Goal: Task Accomplishment & Management: Use online tool/utility

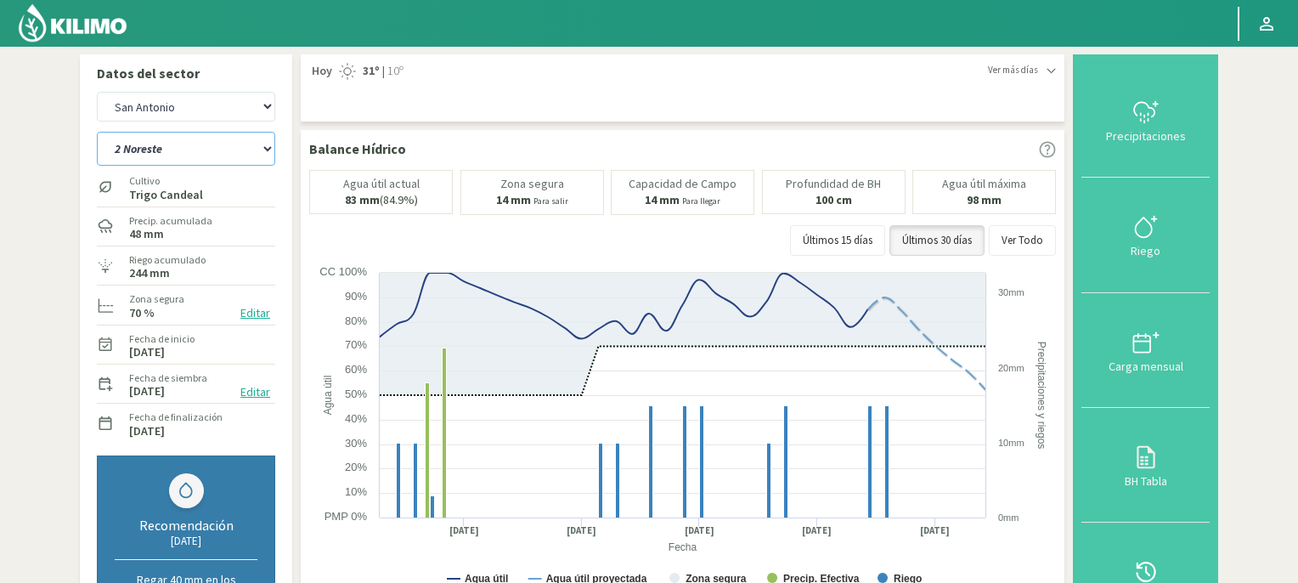
click at [269, 150] on select "2 Noreste 4 Sudeste 5 Oeste 6 Noreste" at bounding box center [186, 149] width 178 height 34
select select "1: Object"
click at [97, 132] on select "2 Noreste 4 Sudeste 5 Oeste 6 Noreste" at bounding box center [186, 149] width 178 height 34
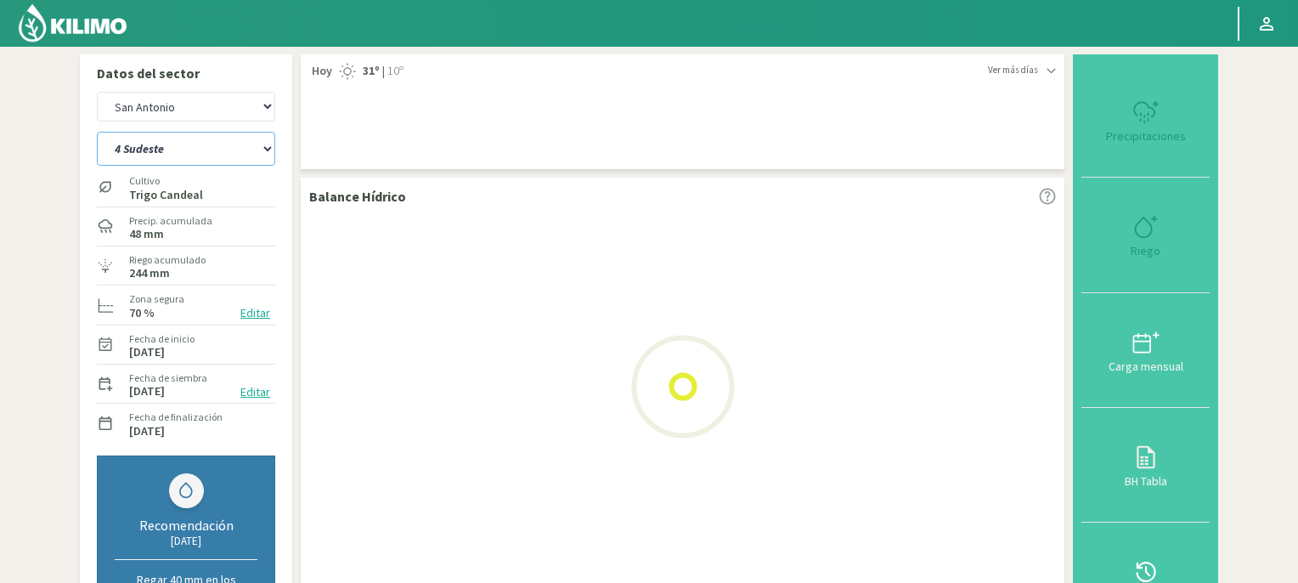
select select "2: Object"
select select "5: Object"
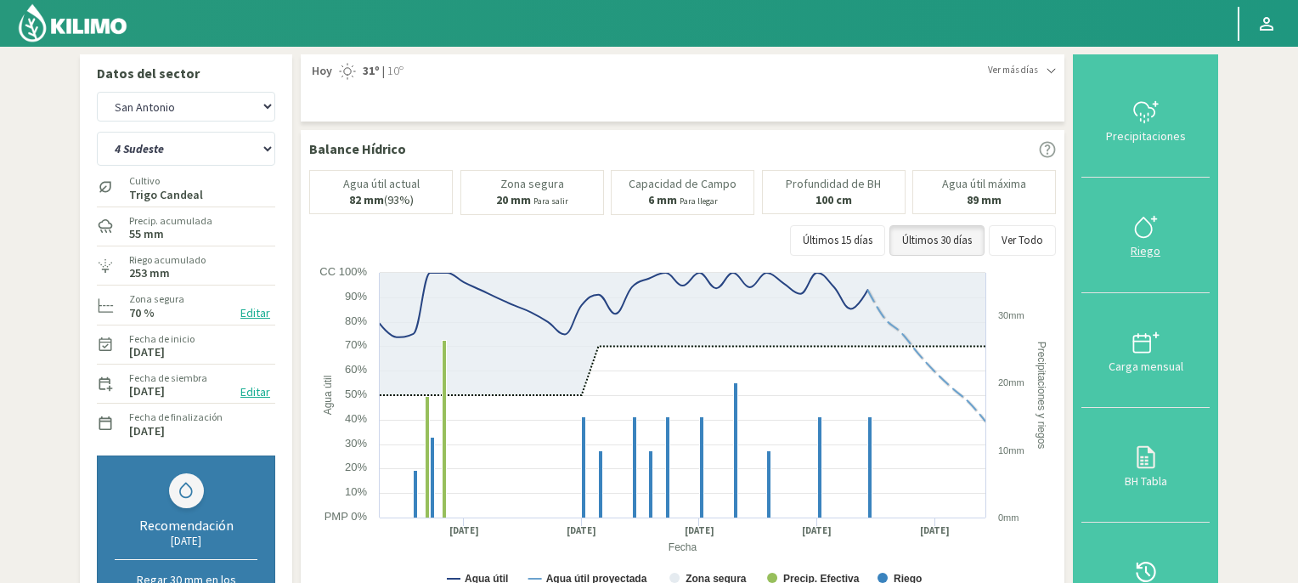
click at [1144, 235] on icon at bounding box center [1146, 226] width 27 height 27
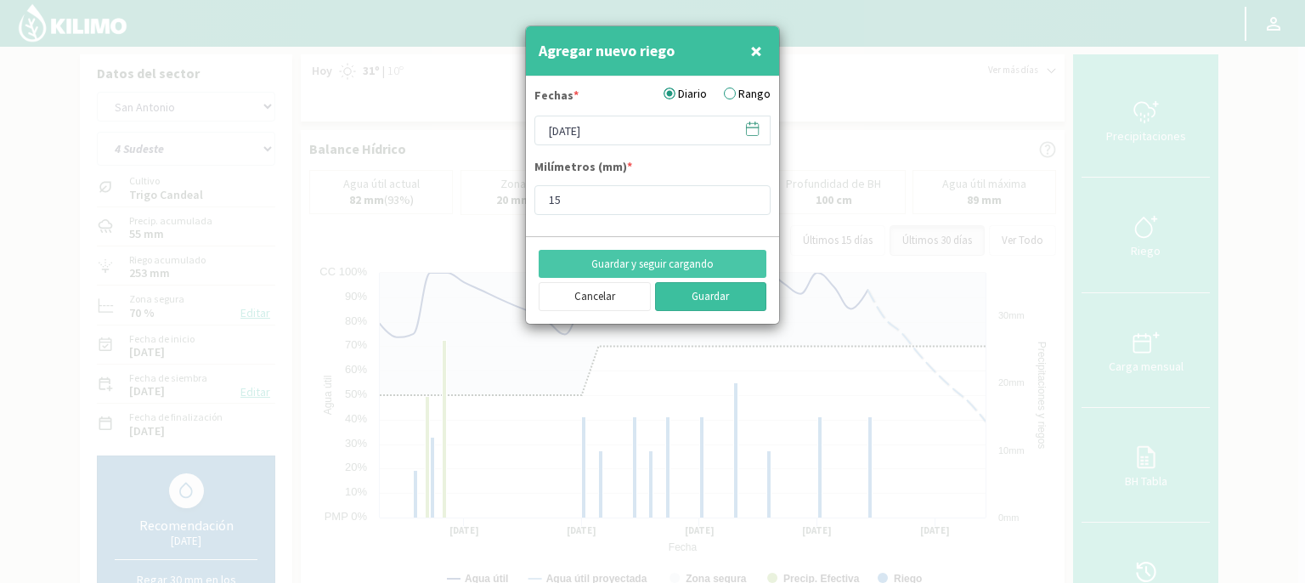
click at [687, 293] on button "Guardar" at bounding box center [711, 296] width 112 height 29
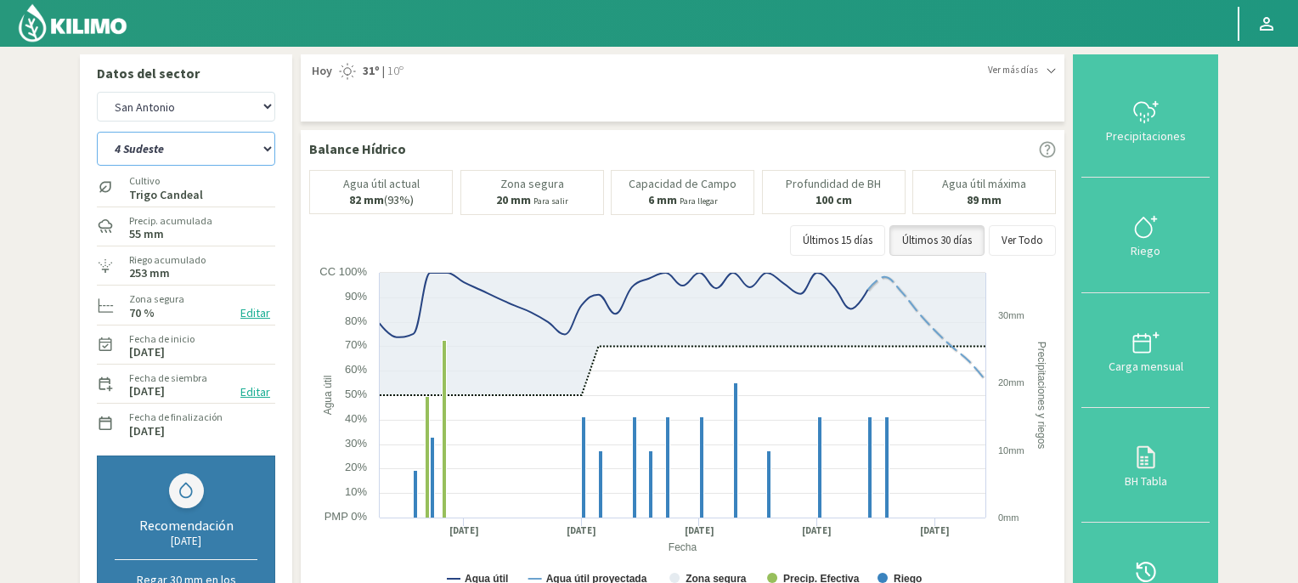
click at [265, 148] on select "2 Noreste 4 Sudeste 5 Oeste 6 Noreste" at bounding box center [186, 149] width 178 height 34
select select "6: Object"
click at [97, 132] on select "2 Noreste 4 Sudeste 5 Oeste 6 Noreste" at bounding box center [186, 149] width 178 height 34
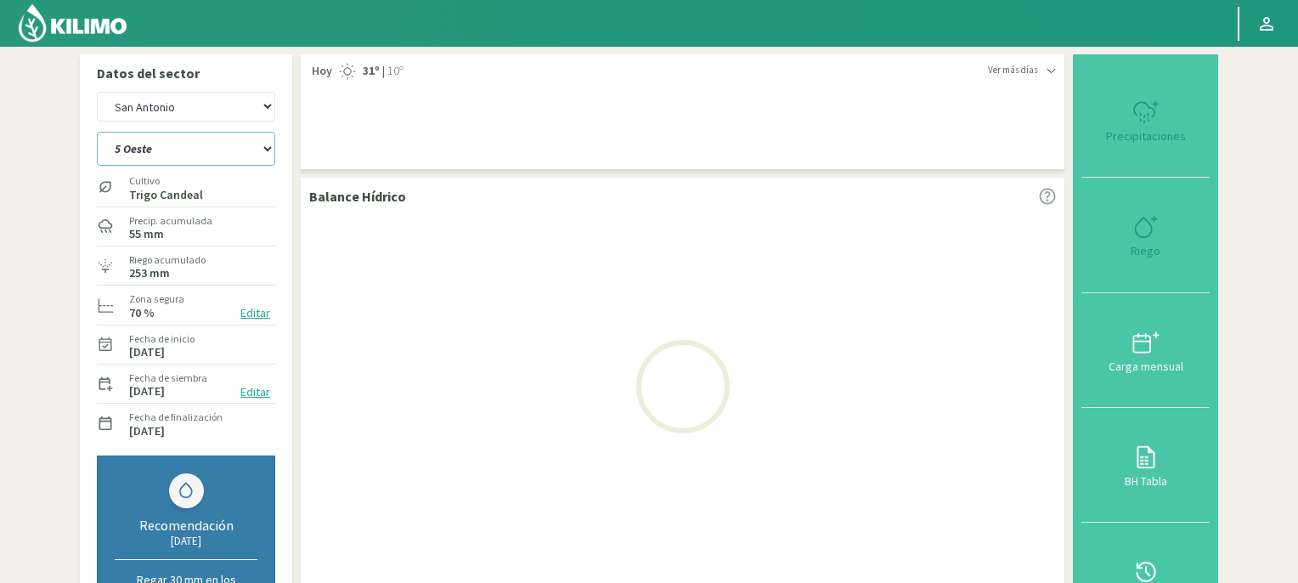
select select "4: Object"
select select "10: Object"
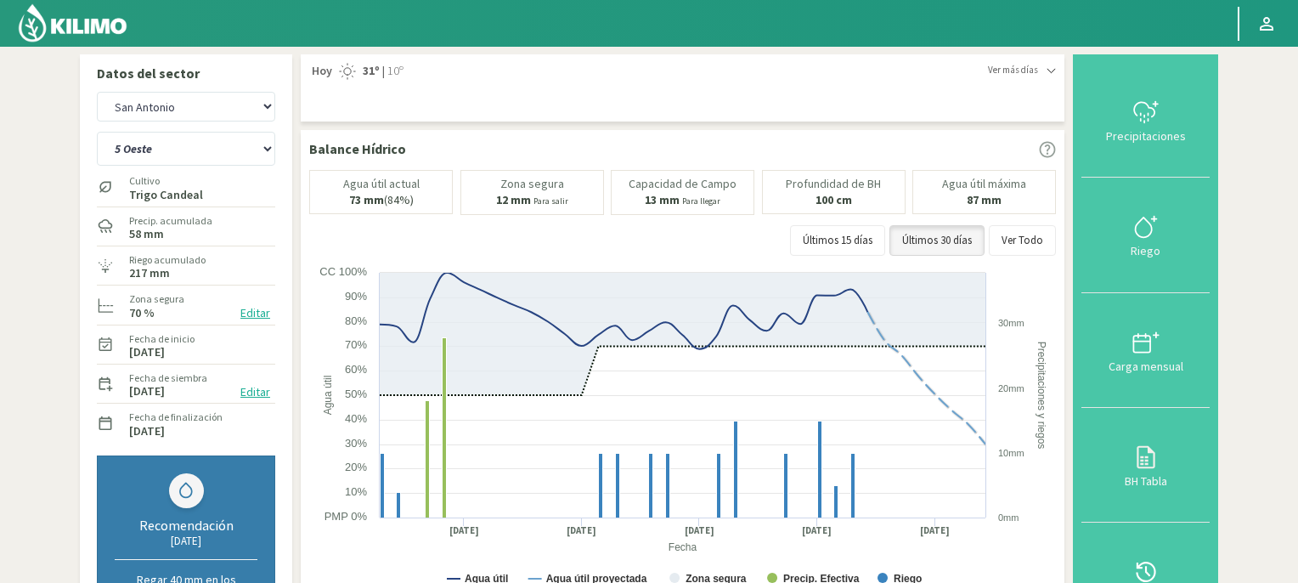
click at [99, 26] on img at bounding box center [72, 23] width 111 height 41
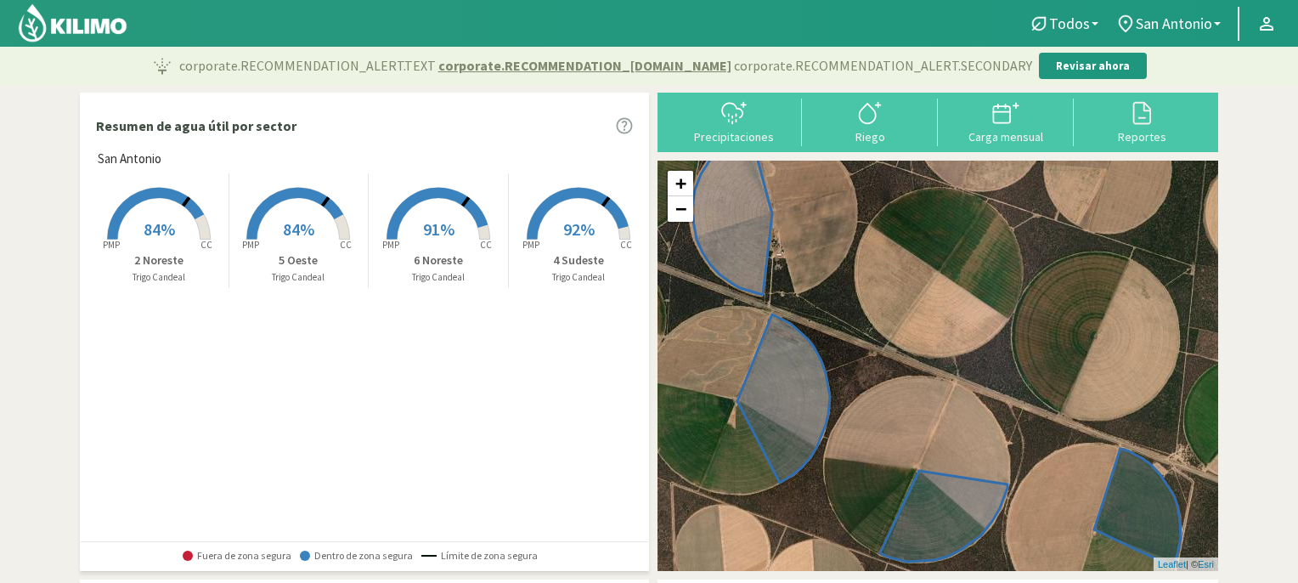
click at [165, 205] on rect at bounding box center [159, 241] width 136 height 136
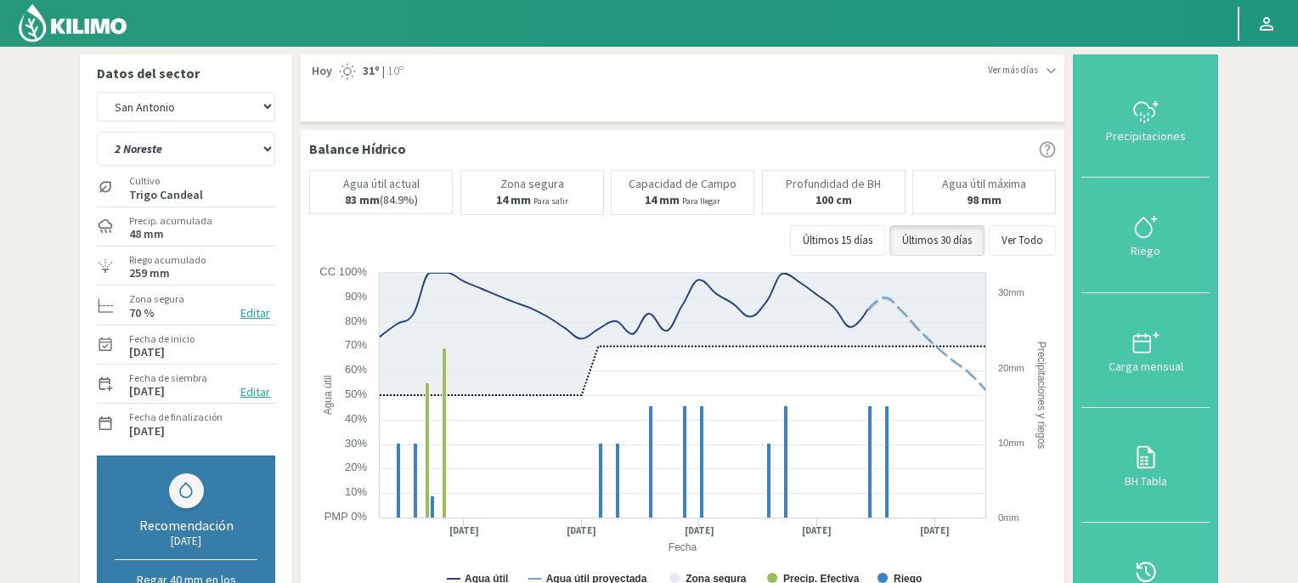
click at [91, 27] on img at bounding box center [72, 23] width 111 height 41
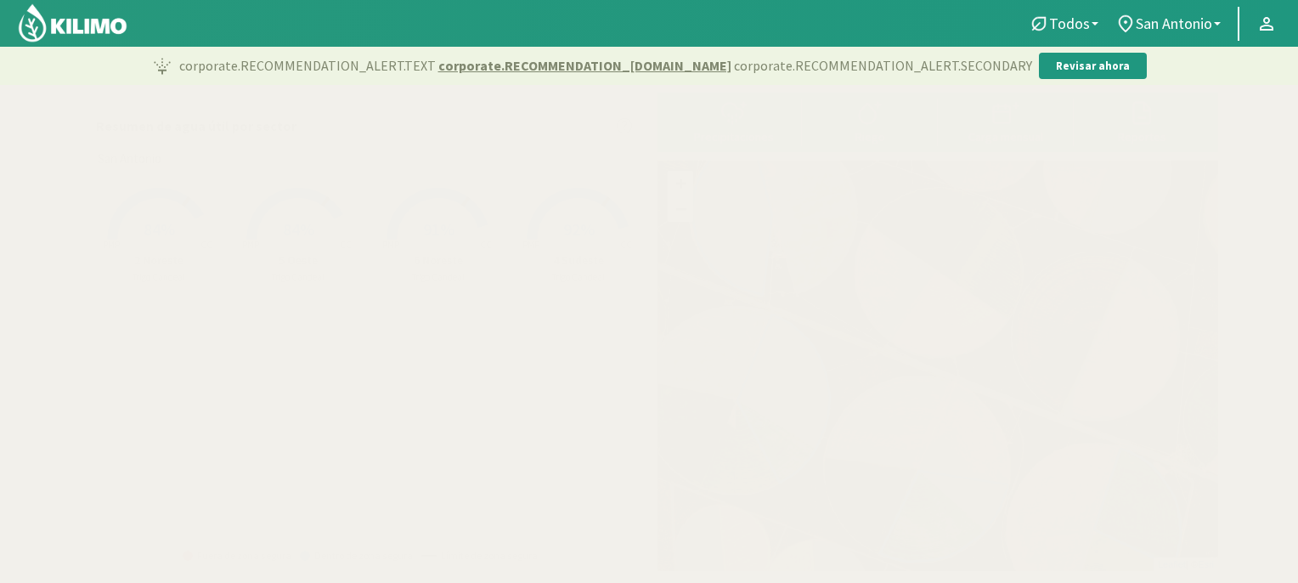
scroll to position [480, 0]
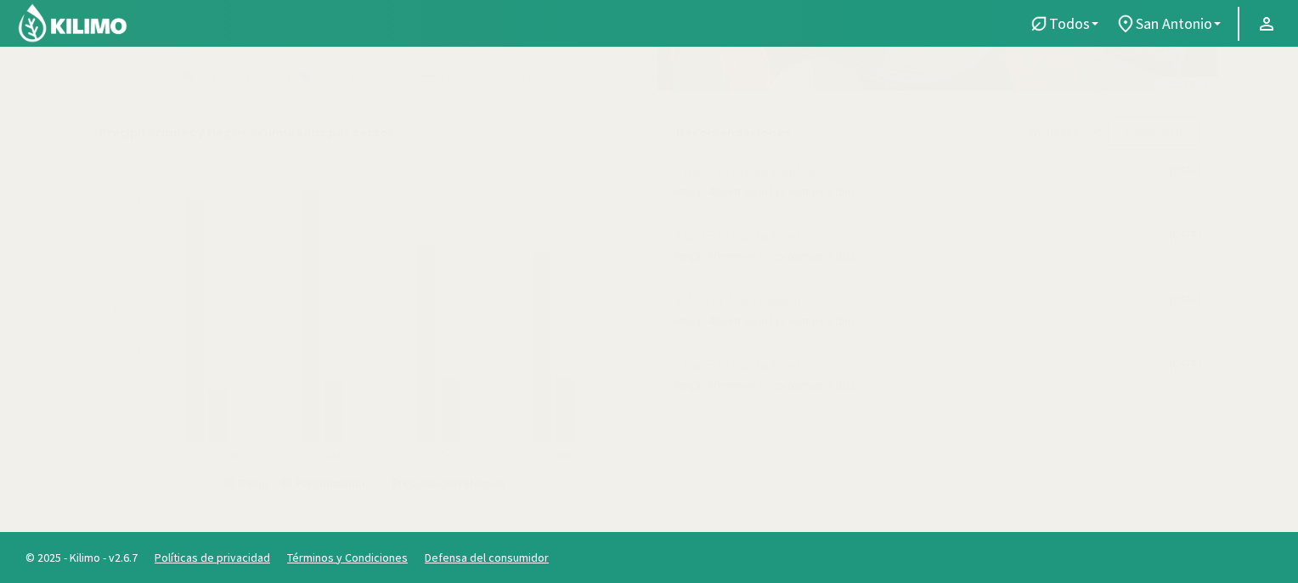
click at [94, 25] on img at bounding box center [72, 23] width 111 height 41
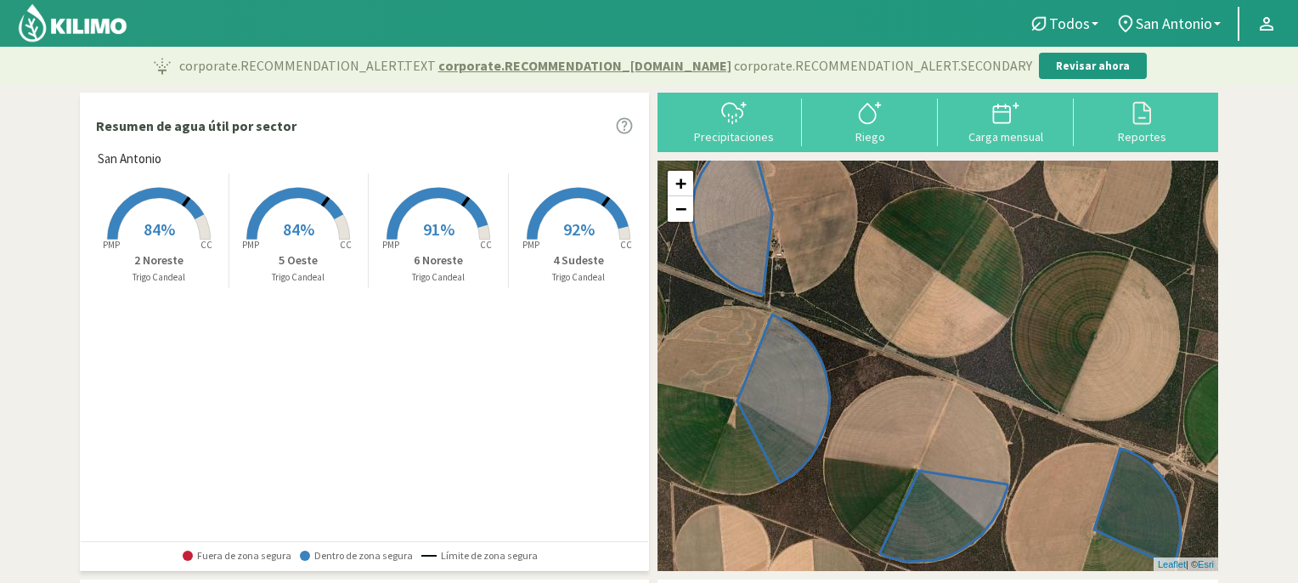
click at [289, 212] on rect at bounding box center [298, 241] width 136 height 136
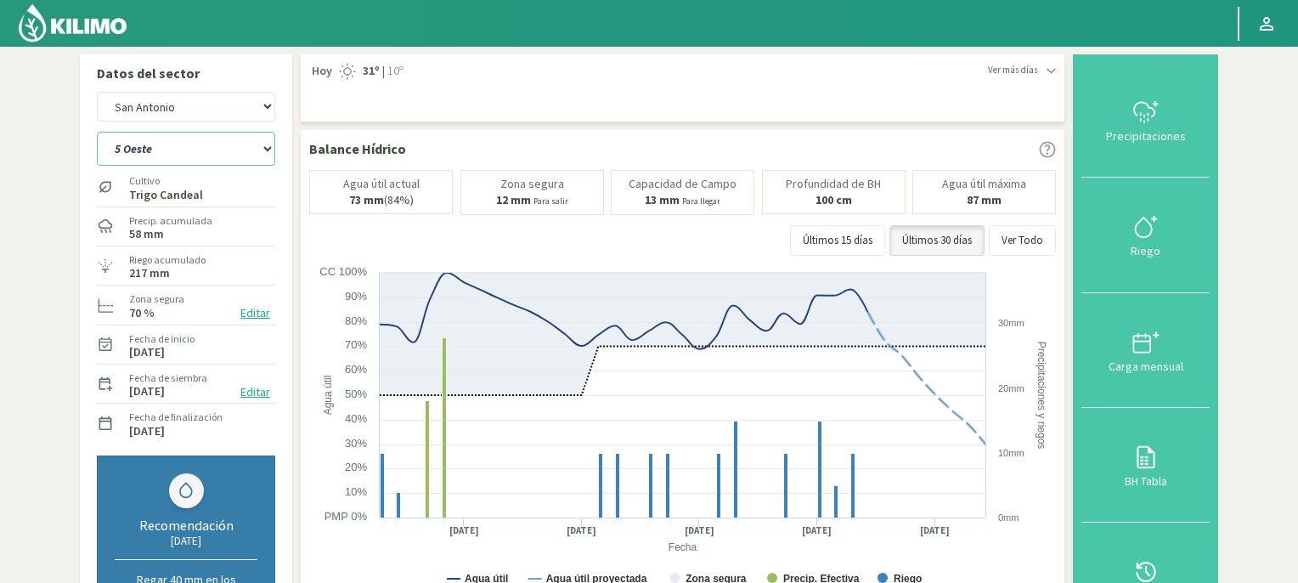
click at [266, 147] on select "2 Noreste 4 Sudeste 5 Oeste 6 Noreste" at bounding box center [186, 149] width 178 height 34
select select "3: Object"
click at [97, 132] on select "2 Noreste 4 Sudeste 5 Oeste 6 Noreste" at bounding box center [186, 149] width 178 height 34
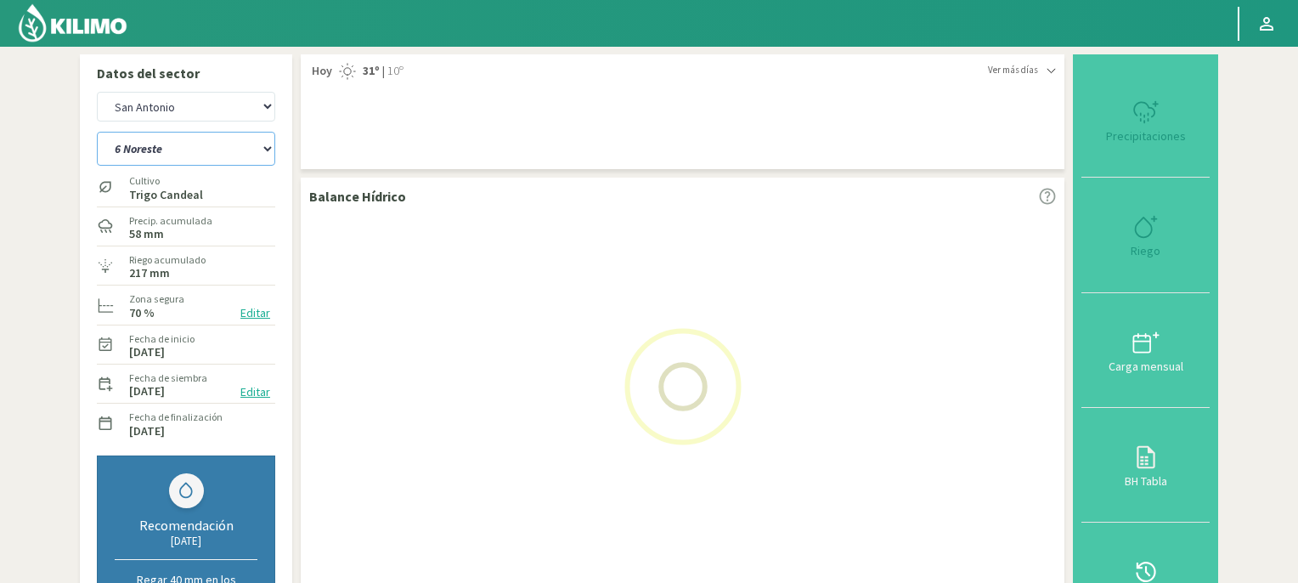
select select "2: Object"
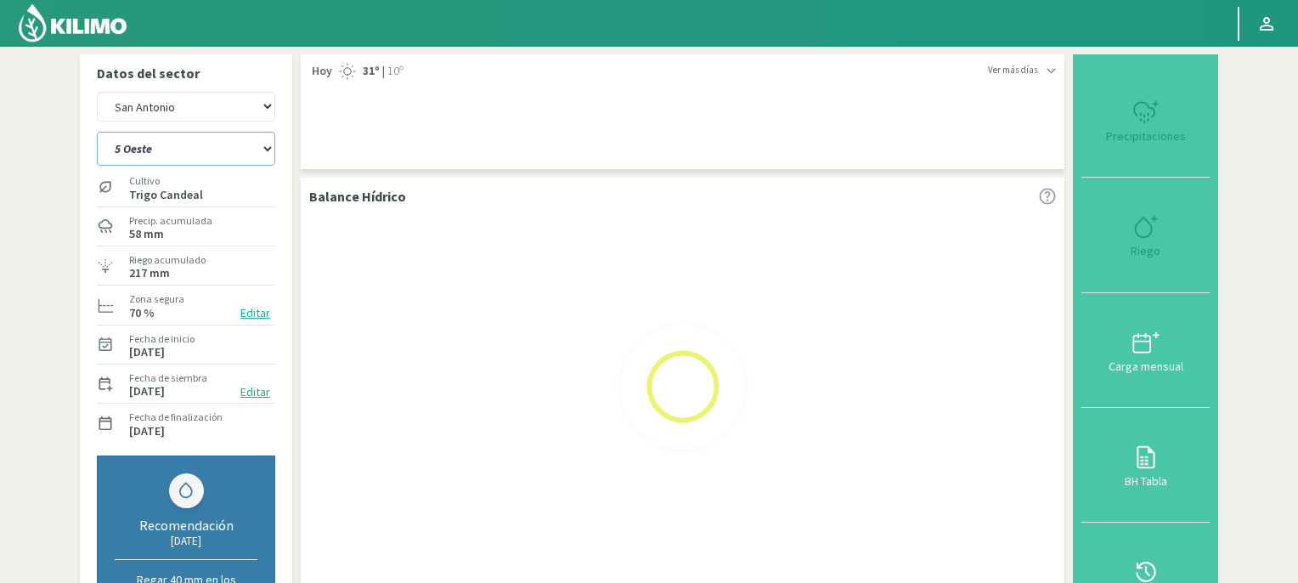
select select "7: Object"
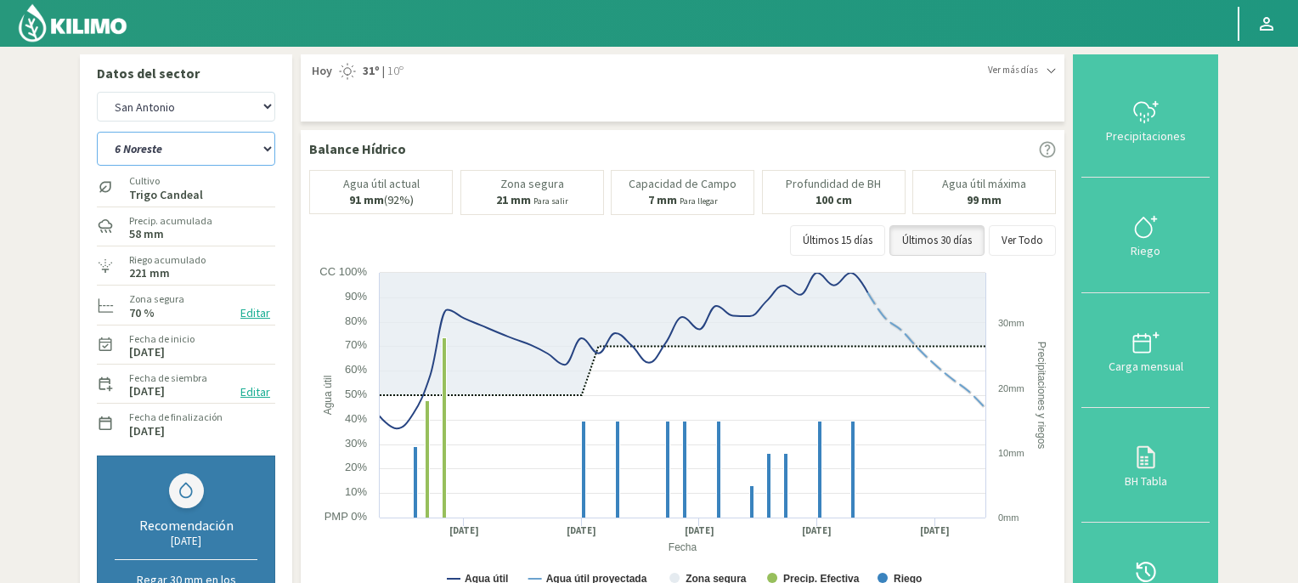
scroll to position [510, 0]
